Goal: Check status: Check status

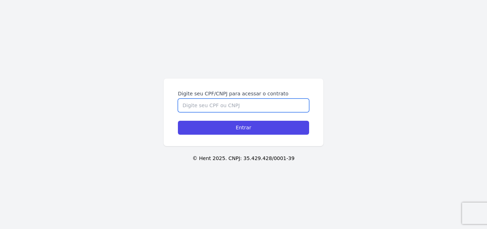
click at [214, 108] on input "Digite seu CPF/CNPJ para acessar o contrato" at bounding box center [243, 105] width 131 height 14
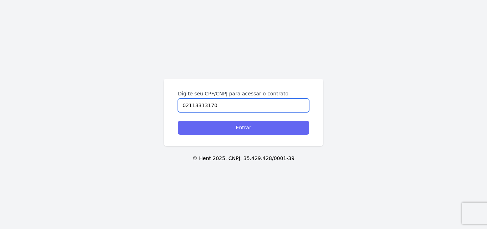
type input "02113313170"
click at [221, 124] on input "Entrar" at bounding box center [243, 128] width 131 height 14
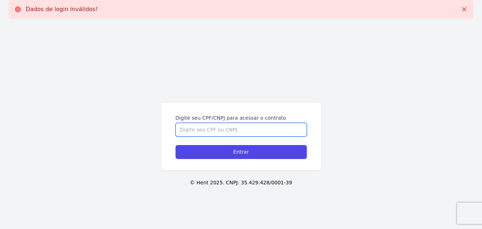
click at [271, 128] on input "Digite seu CPF/CNPJ para acessar o contrato" at bounding box center [240, 130] width 131 height 14
type input "02113313170"
click at [175, 145] on input "Entrar" at bounding box center [240, 152] width 131 height 14
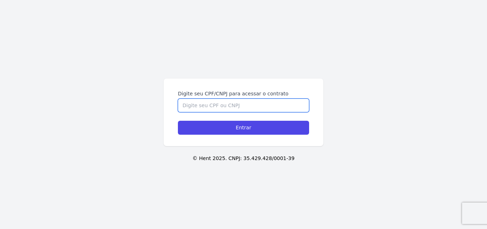
click at [208, 105] on input "Digite seu CPF/CNPJ para acessar o contrato" at bounding box center [243, 105] width 131 height 14
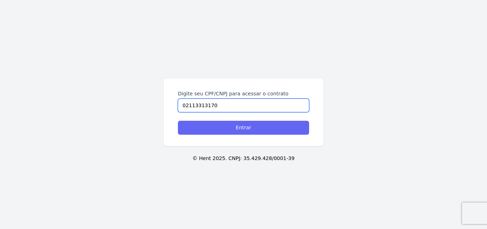
type input "02113313170"
click at [227, 130] on input "Entrar" at bounding box center [243, 128] width 131 height 14
